Goal: Information Seeking & Learning: Check status

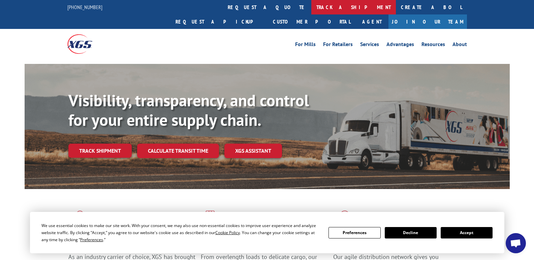
click at [311, 8] on link "track a shipment" at bounding box center [353, 7] width 85 height 14
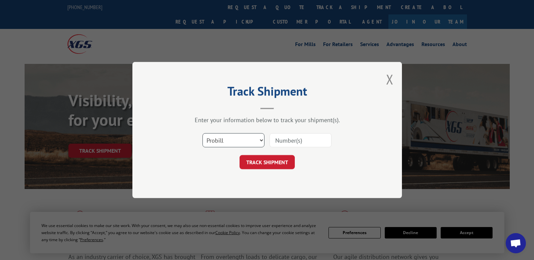
click at [249, 145] on select "Select category... Probill BOL PO" at bounding box center [233, 140] width 62 height 14
select select "po"
click at [202, 133] on select "Select category... Probill BOL PO" at bounding box center [233, 140] width 62 height 14
click at [309, 140] on input at bounding box center [300, 140] width 62 height 14
click at [304, 145] on input at bounding box center [300, 140] width 62 height 14
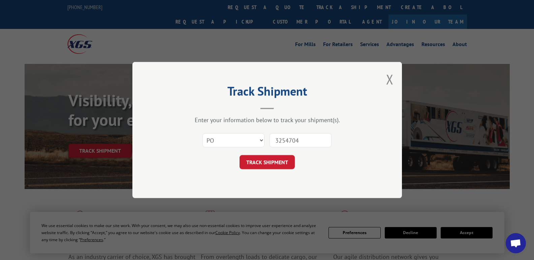
type input "32547040"
click button "TRACK SHIPMENT" at bounding box center [266, 162] width 55 height 14
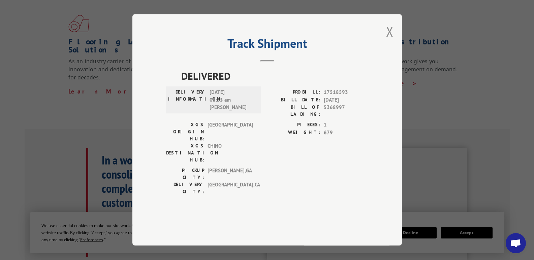
scroll to position [202, 0]
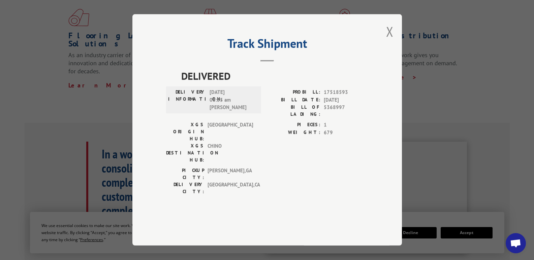
click at [212, 179] on div "[GEOGRAPHIC_DATA]: [GEOGRAPHIC_DATA] , [GEOGRAPHIC_DATA]: [GEOGRAPHIC_DATA] , […" at bounding box center [211, 183] width 91 height 32
click at [390, 40] on button "Close modal" at bounding box center [389, 32] width 7 height 18
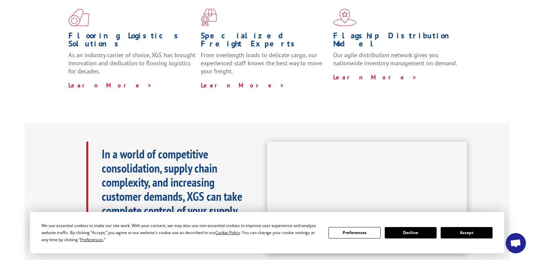
scroll to position [0, 0]
